Goal: Task Accomplishment & Management: Use online tool/utility

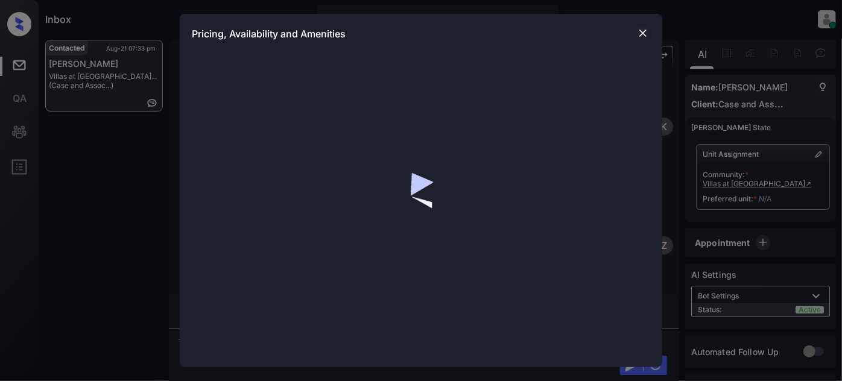
scroll to position [660, 0]
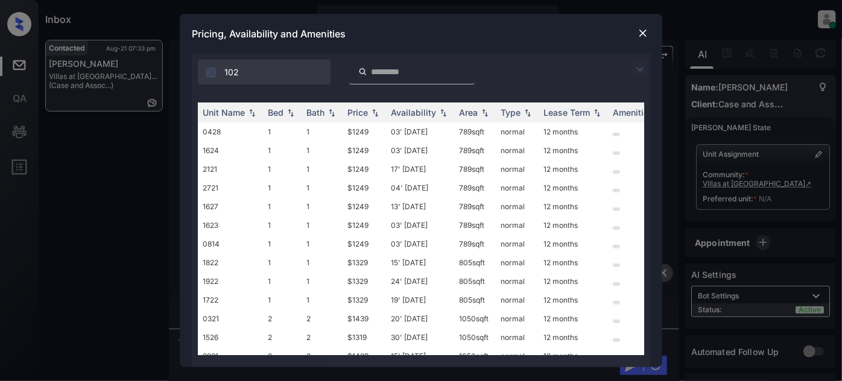
click at [638, 69] on img at bounding box center [640, 69] width 14 height 14
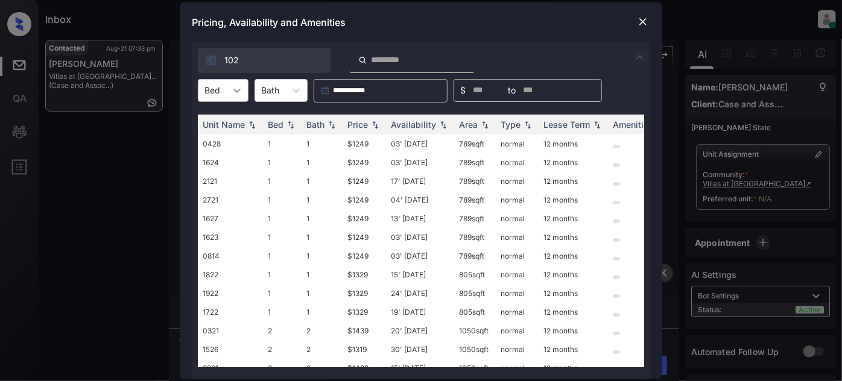
click at [235, 83] on div at bounding box center [237, 91] width 22 height 22
click at [218, 139] on div "2" at bounding box center [223, 142] width 51 height 22
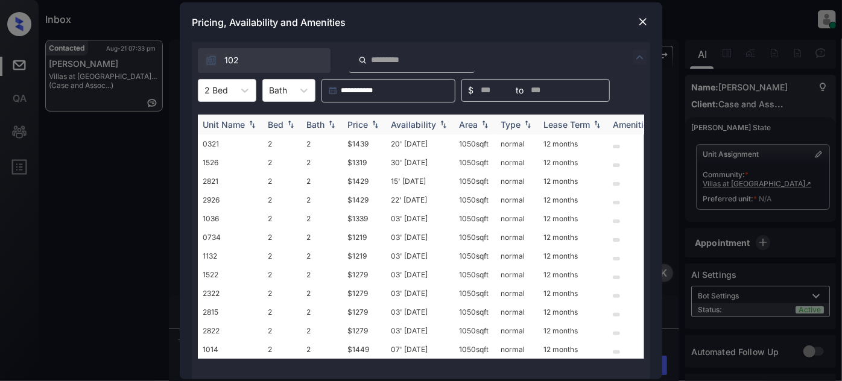
click at [360, 125] on div "Price" at bounding box center [358, 124] width 21 height 10
click at [423, 144] on td "03' Sep 25" at bounding box center [420, 144] width 68 height 19
click at [409, 253] on td "30' Jun 25" at bounding box center [420, 256] width 68 height 19
click at [415, 145] on td "03' Sep 25" at bounding box center [420, 144] width 68 height 19
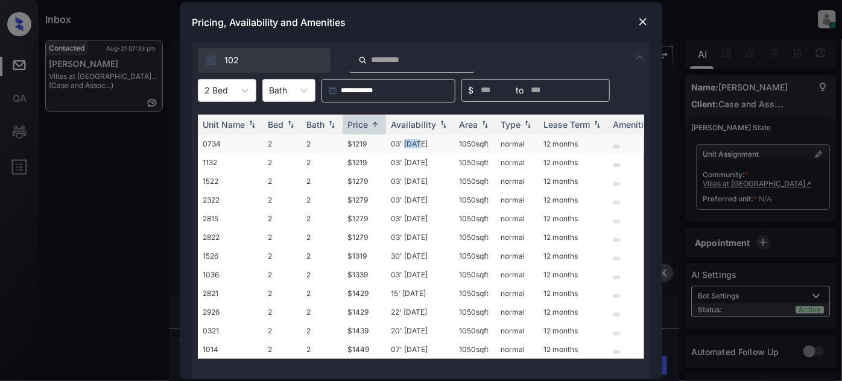
click at [415, 145] on td "03' Sep 25" at bounding box center [420, 144] width 68 height 19
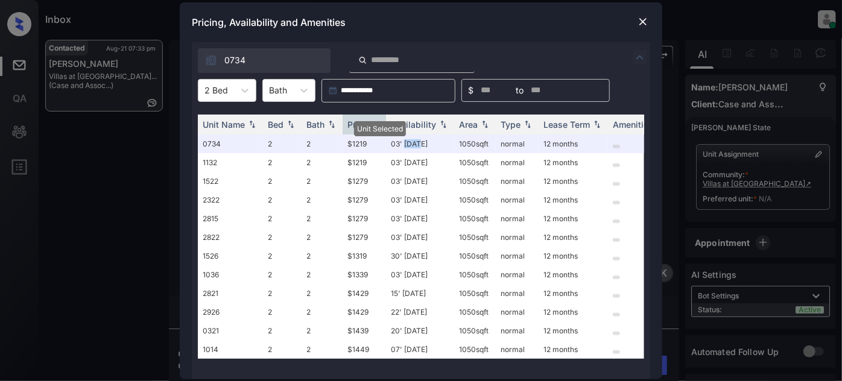
click at [638, 18] on img at bounding box center [643, 22] width 12 height 12
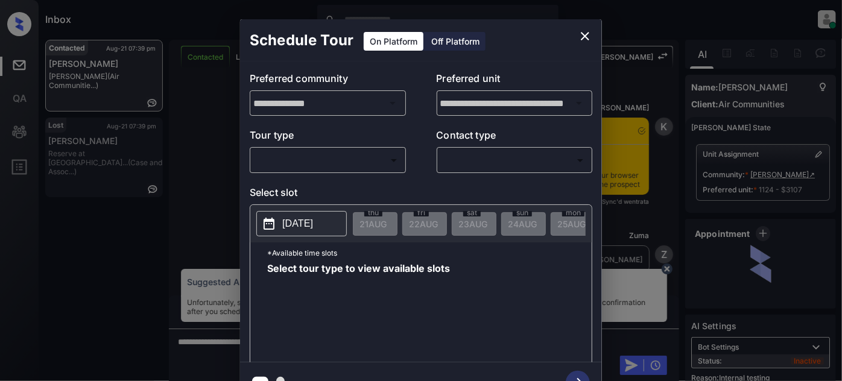
scroll to position [19, 0]
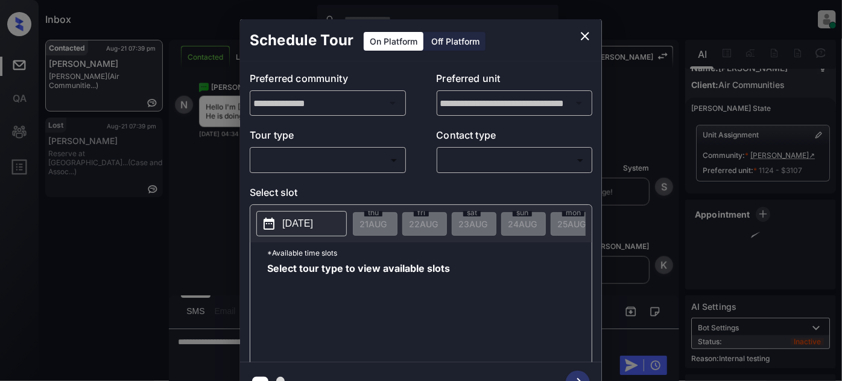
click at [359, 154] on body "Inbox [PERSON_NAME] Online Set yourself offline Set yourself on break Profile S…" at bounding box center [421, 190] width 842 height 381
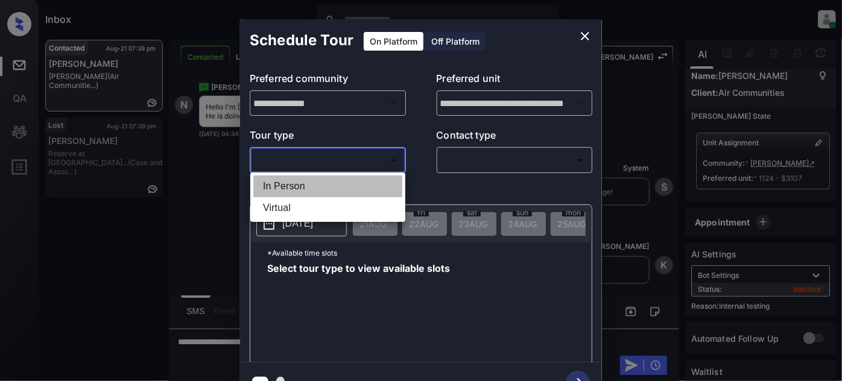
click at [305, 186] on li "In Person" at bounding box center [327, 187] width 149 height 22
type input "********"
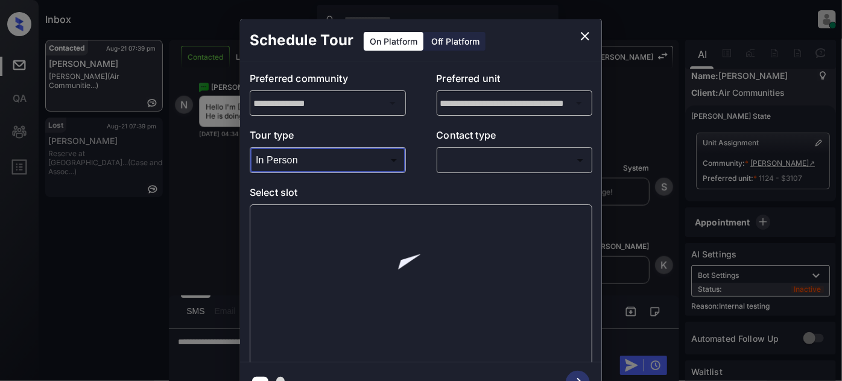
click at [475, 164] on body "Inbox [PERSON_NAME] Online Set yourself offline Set yourself on break Profile S…" at bounding box center [421, 190] width 842 height 381
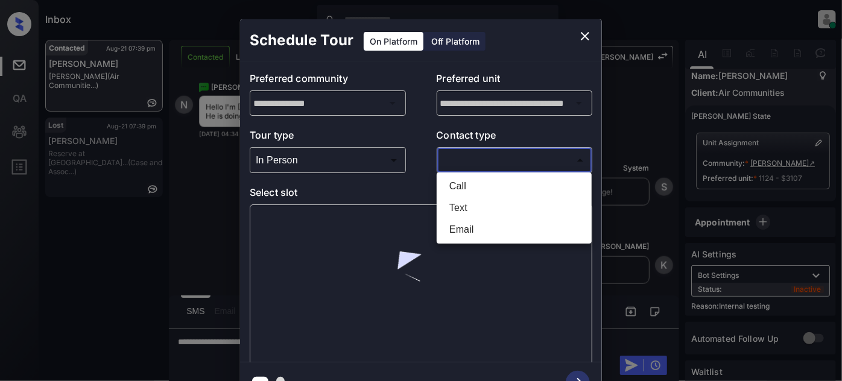
click at [478, 211] on li "Text" at bounding box center [514, 208] width 149 height 22
type input "****"
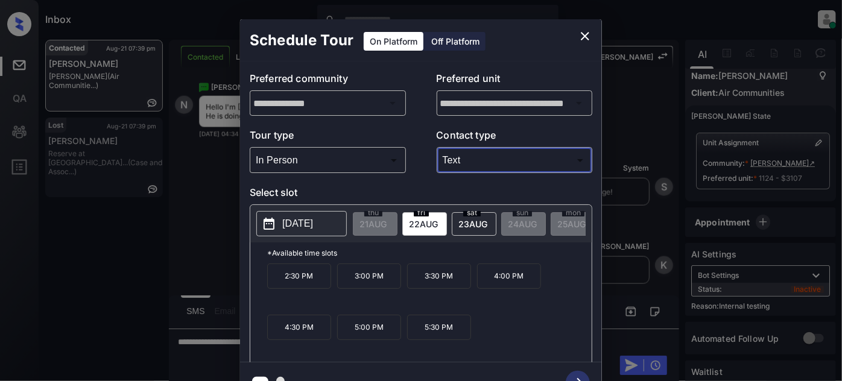
click at [579, 34] on icon "close" at bounding box center [585, 36] width 14 height 14
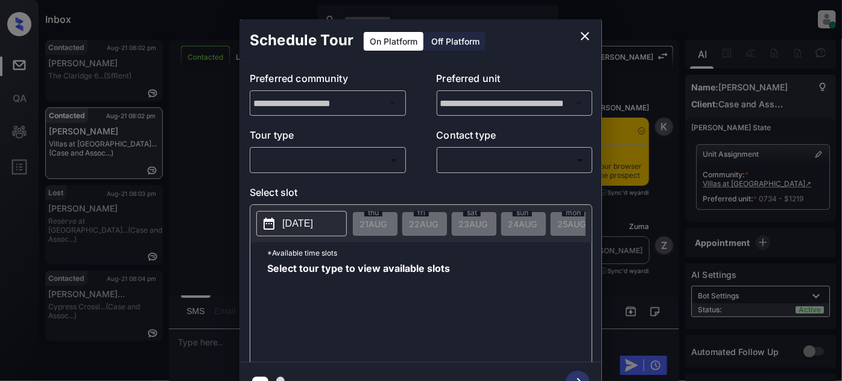
scroll to position [2540, 0]
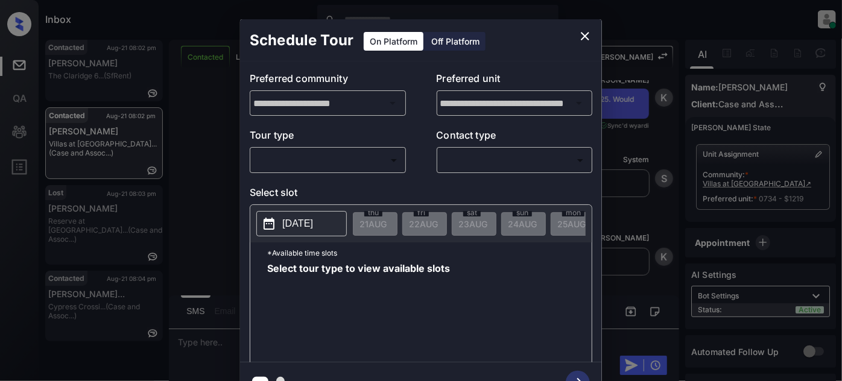
drag, startPoint x: 323, startPoint y: 178, endPoint x: 321, endPoint y: 162, distance: 15.8
click at [322, 174] on div "**********" at bounding box center [421, 212] width 362 height 301
click at [320, 162] on body "Inbox Juan Carlos Manantan Online Set yourself offline Set yourself on break Pr…" at bounding box center [421, 190] width 842 height 381
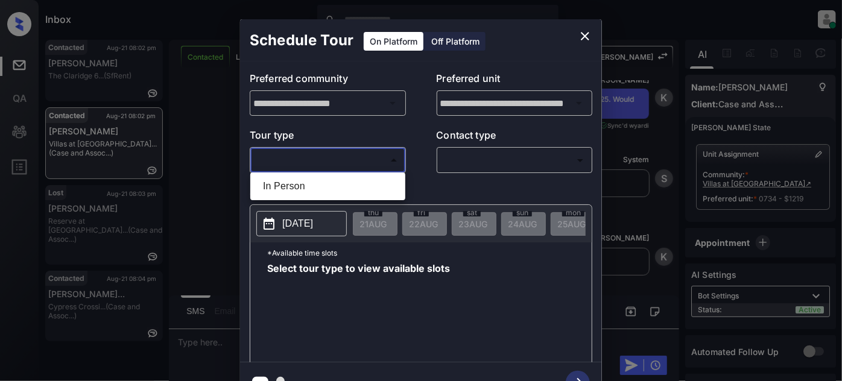
click at [315, 179] on li "In Person" at bounding box center [327, 187] width 149 height 22
type input "********"
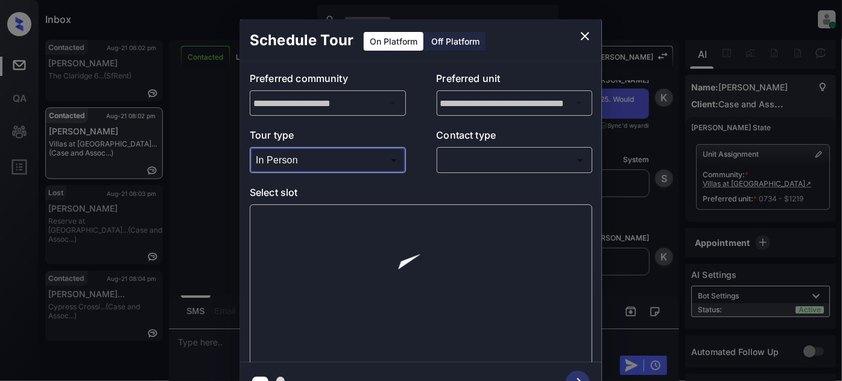
click at [486, 161] on body "Inbox Juan Carlos Manantan Online Set yourself offline Set yourself on break Pr…" at bounding box center [421, 190] width 842 height 381
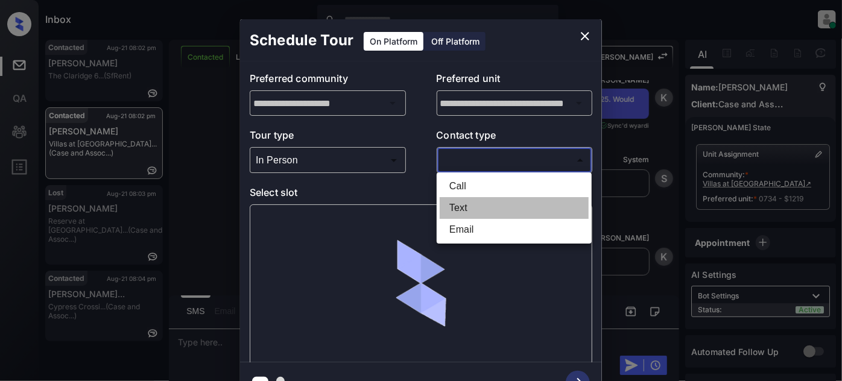
click at [485, 206] on li "Text" at bounding box center [514, 208] width 149 height 22
type input "****"
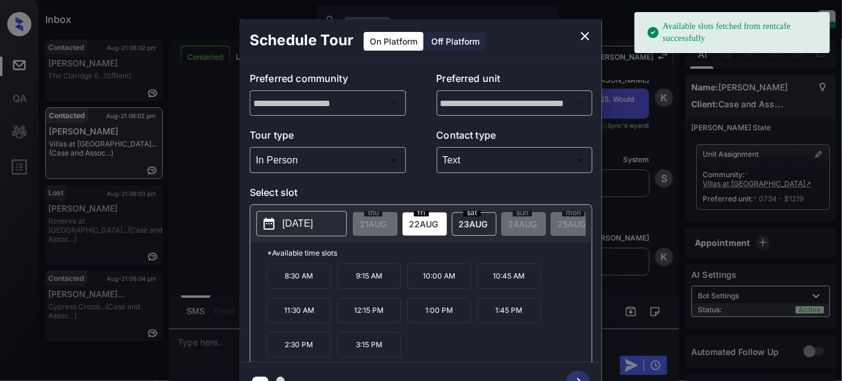
click at [305, 214] on button "[DATE]" at bounding box center [301, 223] width 91 height 25
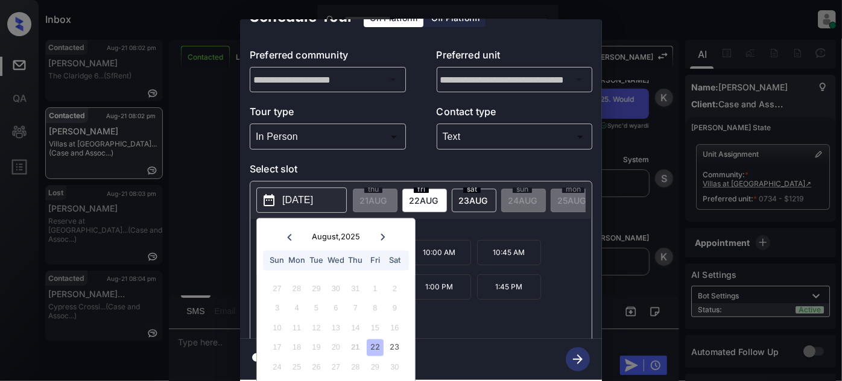
scroll to position [0, 0]
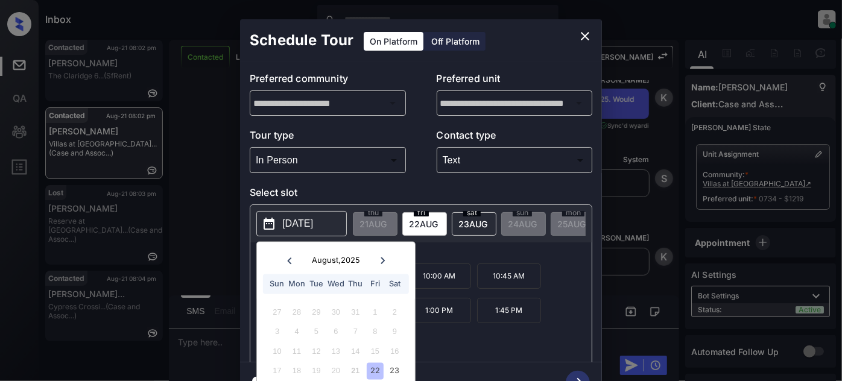
click at [637, 19] on div "**********" at bounding box center [421, 211] width 842 height 423
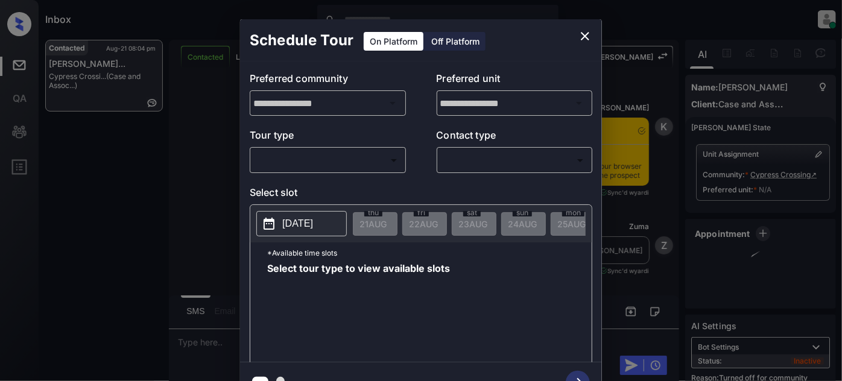
scroll to position [329, 0]
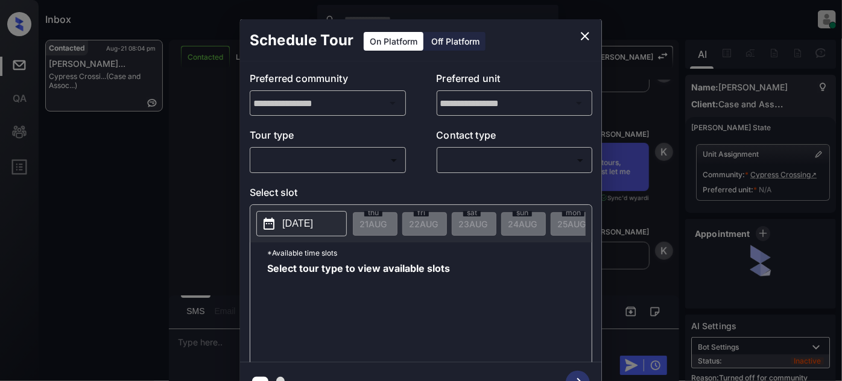
click at [344, 167] on body "Inbox Juan Carlos Manantan Online Set yourself offline Set yourself on break Pr…" at bounding box center [421, 190] width 842 height 381
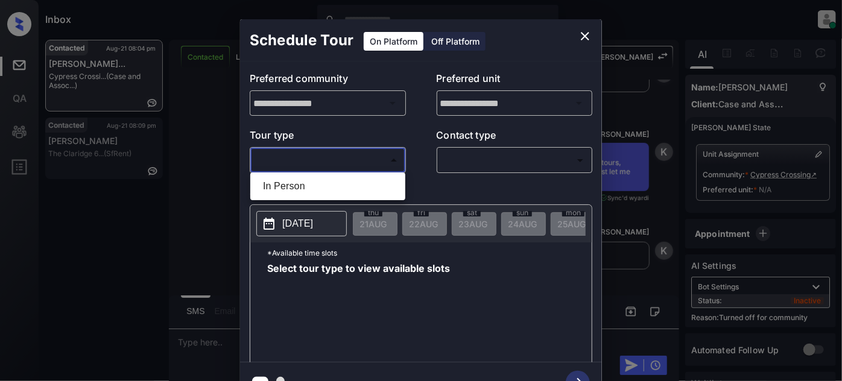
click at [585, 36] on div at bounding box center [421, 190] width 842 height 381
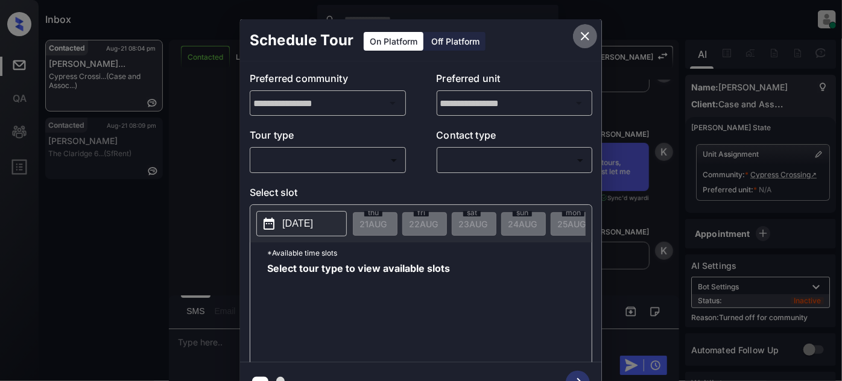
click at [592, 37] on icon "close" at bounding box center [585, 36] width 14 height 14
